Goal: Task Accomplishment & Management: Complete application form

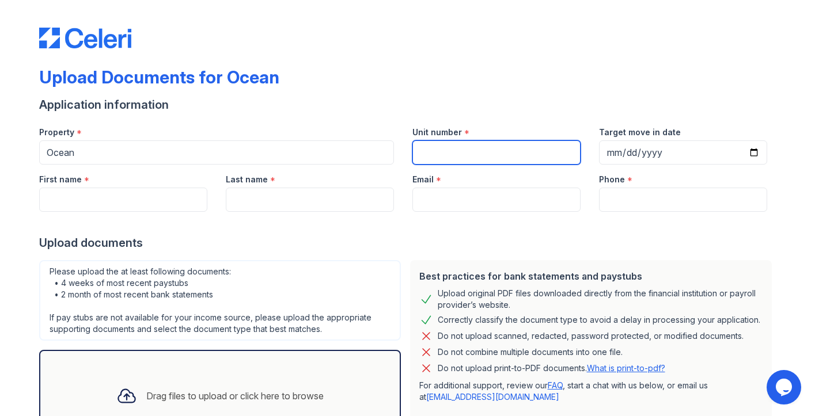
click at [470, 157] on input "Unit number" at bounding box center [496, 152] width 168 height 24
type input "1616"
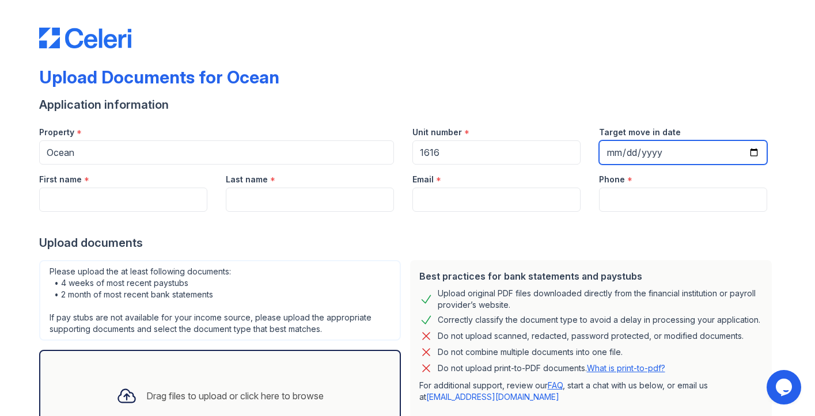
click at [652, 155] on input "Target move in date" at bounding box center [683, 152] width 168 height 24
click at [749, 156] on input "Target move in date" at bounding box center [683, 152] width 168 height 24
type input "[DATE]"
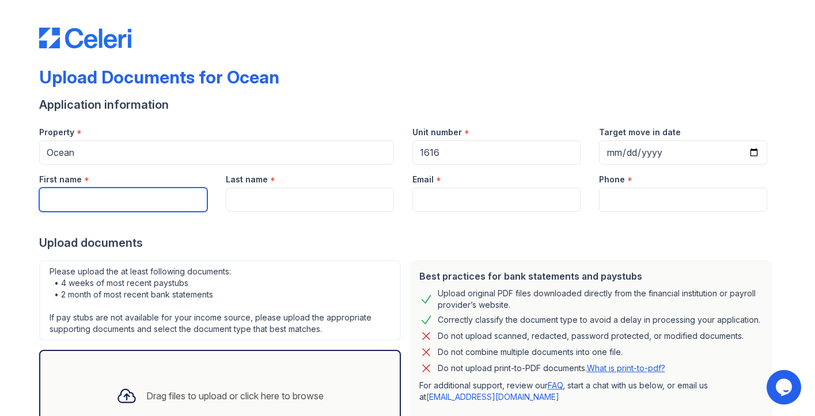
click at [143, 200] on input "First name" at bounding box center [123, 200] width 168 height 24
type input "Lily"
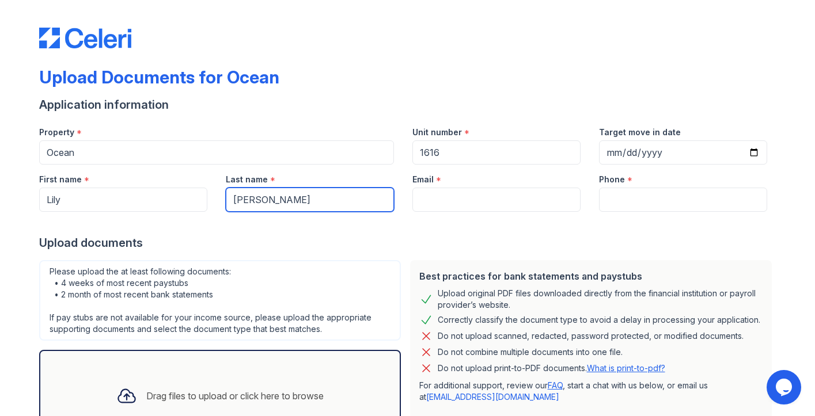
type input "[PERSON_NAME]"
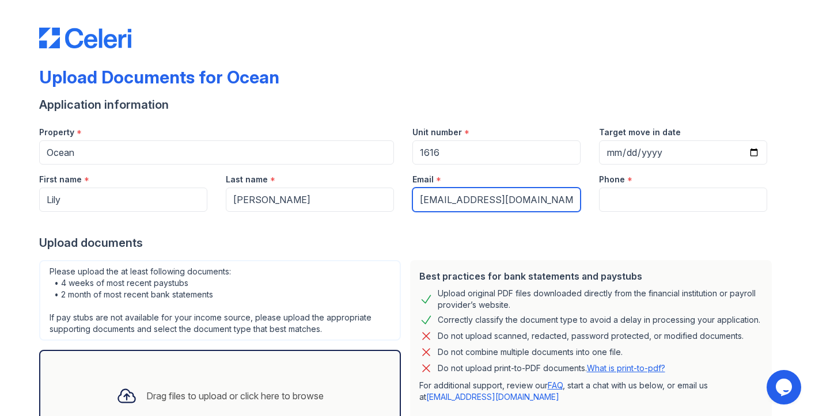
type input "[EMAIL_ADDRESS][DOMAIN_NAME]"
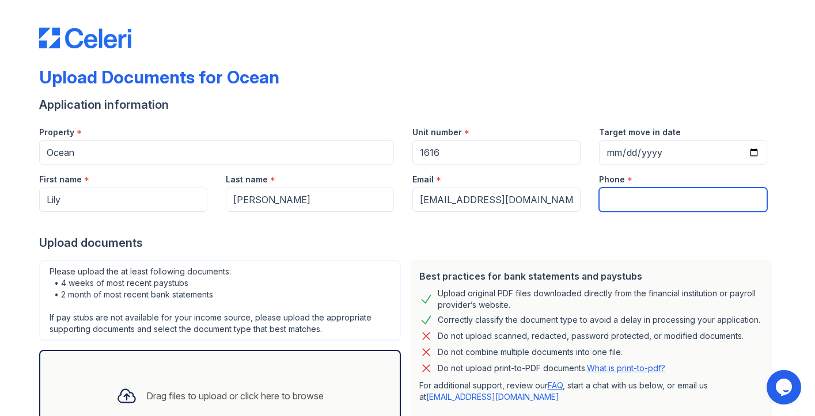
click at [646, 205] on input "Phone" at bounding box center [683, 200] width 168 height 24
type input "2036093370"
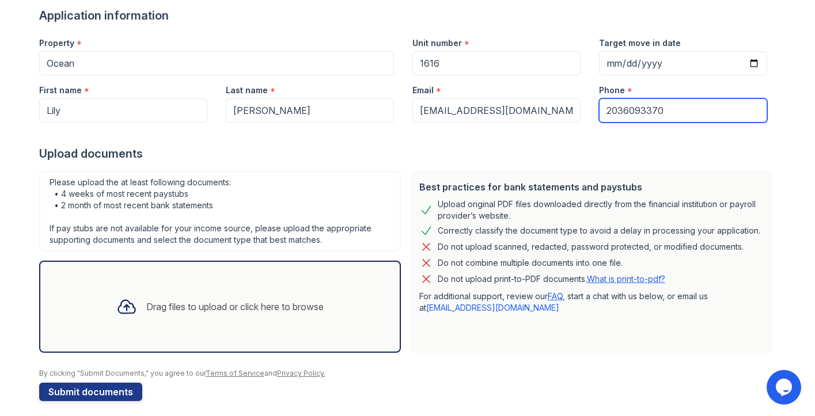
scroll to position [97, 0]
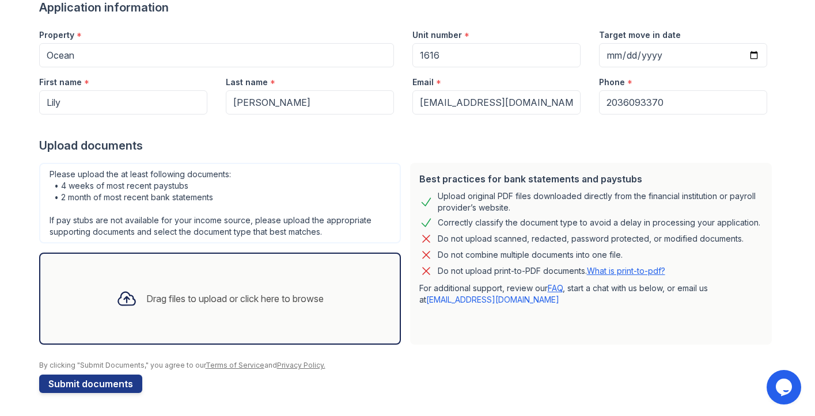
click at [232, 292] on div "Drag files to upload or click here to browse" at bounding box center [234, 299] width 177 height 14
click at [108, 94] on input "Lily" at bounding box center [123, 102] width 168 height 24
type input "[PERSON_NAME]"
click at [478, 102] on input "[EMAIL_ADDRESS][DOMAIN_NAME]" at bounding box center [496, 102] width 168 height 24
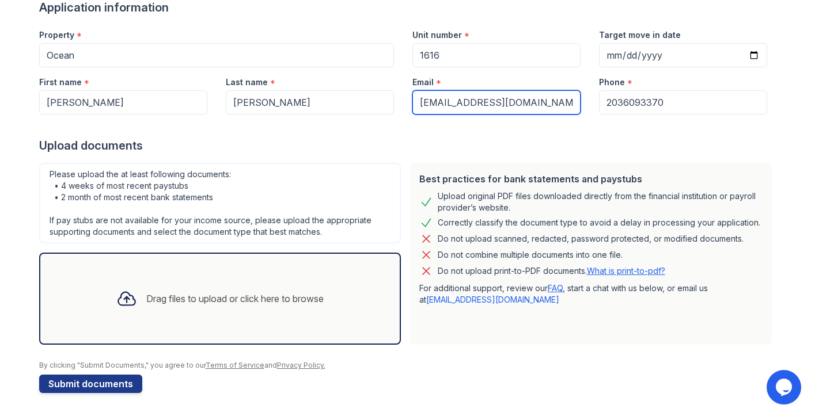
click at [478, 102] on input "[EMAIL_ADDRESS][DOMAIN_NAME]" at bounding box center [496, 102] width 168 height 24
click at [385, 147] on div "Upload documents" at bounding box center [407, 146] width 737 height 16
click at [442, 109] on input "[EMAIL_ADDRESS][DOMAIN_NAME]" at bounding box center [496, 102] width 168 height 24
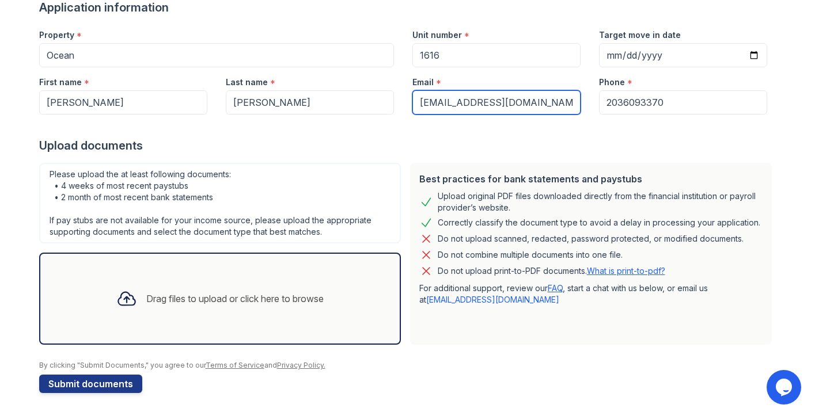
type input "[EMAIL_ADDRESS][DOMAIN_NAME]"
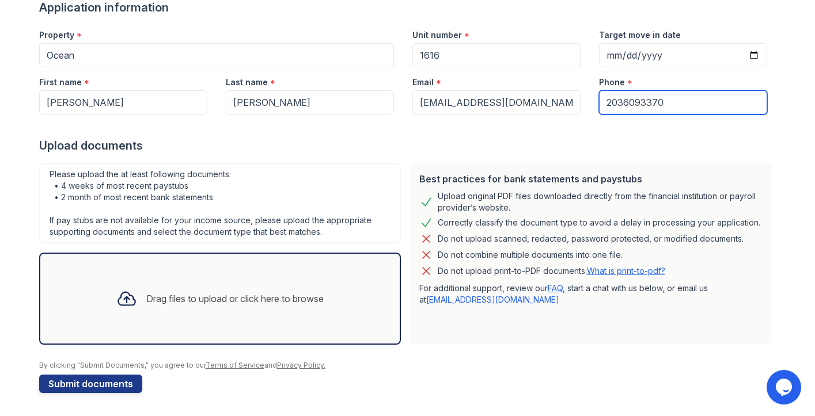
click at [633, 97] on input "2036093370" at bounding box center [683, 102] width 168 height 24
click at [633, 98] on input "2036093370" at bounding box center [683, 102] width 168 height 24
type input "2032492920"
click at [267, 287] on div "Drag files to upload or click here to browse" at bounding box center [220, 298] width 226 height 39
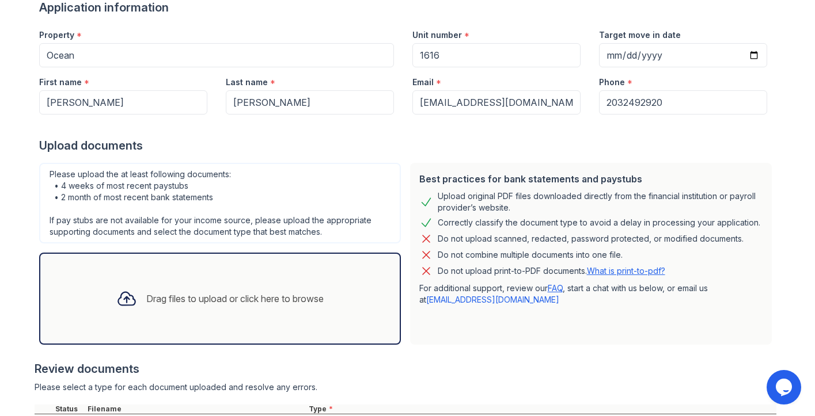
scroll to position [206, 0]
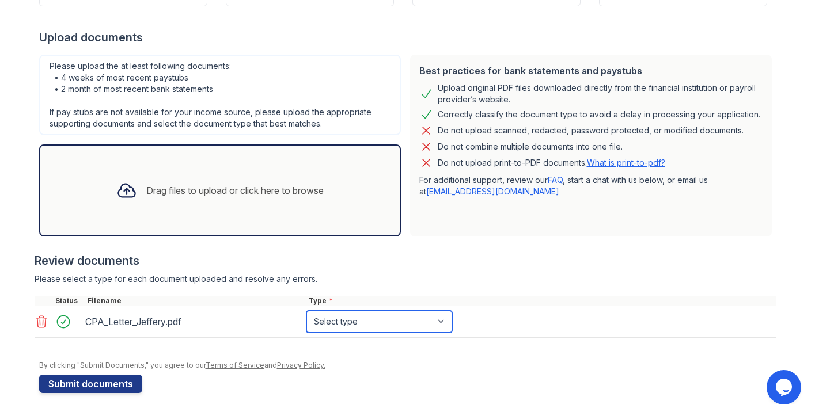
click at [336, 325] on select "Select type Paystub Bank Statement Offer Letter Tax Documents Benefit Award Let…" at bounding box center [379, 322] width 146 height 22
select select "other"
click at [306, 311] on select "Select type Paystub Bank Statement Offer Letter Tax Documents Benefit Award Let…" at bounding box center [379, 322] width 146 height 22
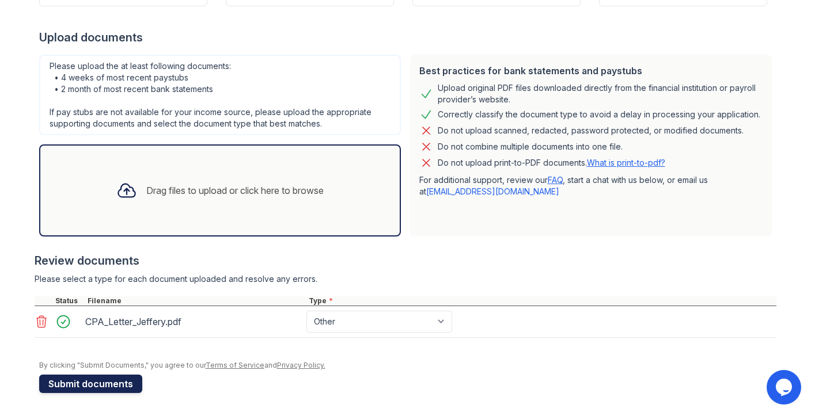
click at [123, 382] on button "Submit documents" at bounding box center [90, 384] width 103 height 18
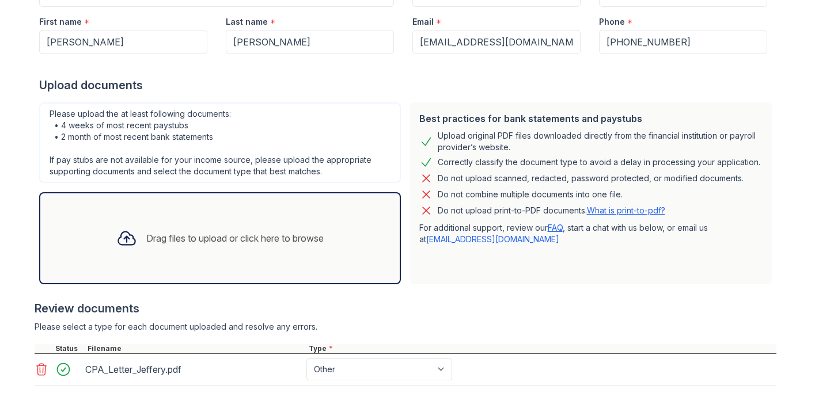
scroll to position [275, 0]
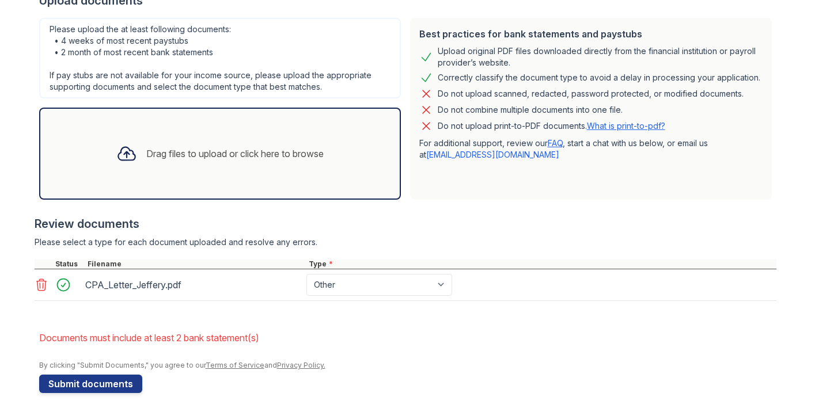
click at [213, 159] on div "Drag files to upload or click here to browse" at bounding box center [234, 154] width 177 height 14
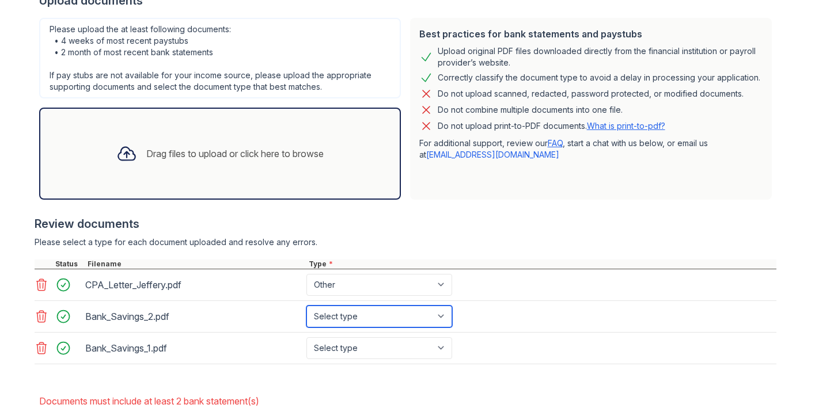
click at [359, 317] on select "Select type Paystub Bank Statement Offer Letter Tax Documents Benefit Award Let…" at bounding box center [379, 317] width 146 height 22
select select "bank_statement"
click at [306, 306] on select "Select type Paystub Bank Statement Offer Letter Tax Documents Benefit Award Let…" at bounding box center [379, 317] width 146 height 22
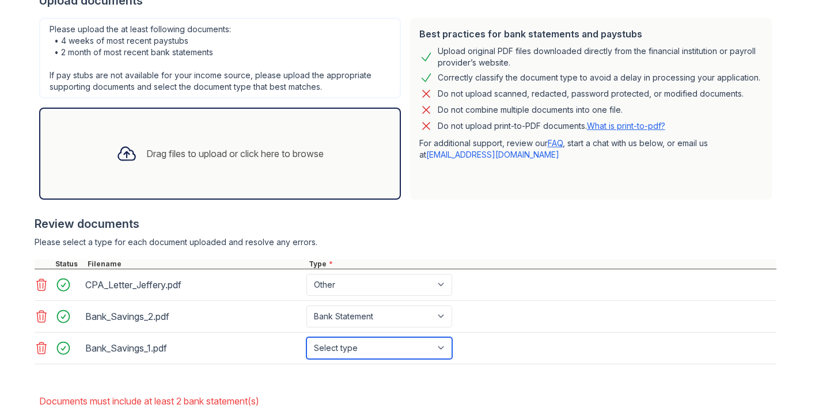
click at [352, 343] on select "Select type Paystub Bank Statement Offer Letter Tax Documents Benefit Award Let…" at bounding box center [379, 348] width 146 height 22
select select "bank_statement"
click at [306, 337] on select "Select type Paystub Bank Statement Offer Letter Tax Documents Benefit Award Let…" at bounding box center [379, 348] width 146 height 22
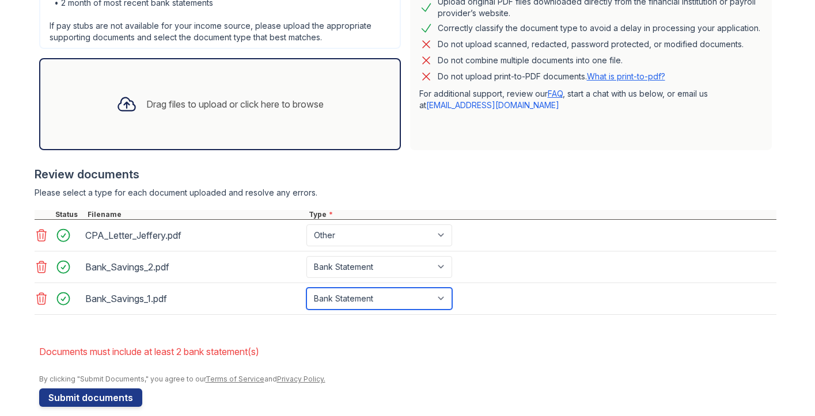
scroll to position [338, 0]
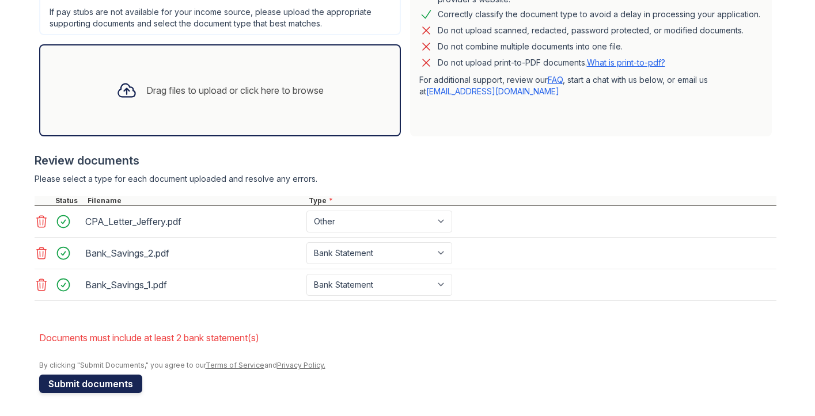
click at [98, 385] on button "Submit documents" at bounding box center [90, 384] width 103 height 18
